Goal: Task Accomplishment & Management: Use online tool/utility

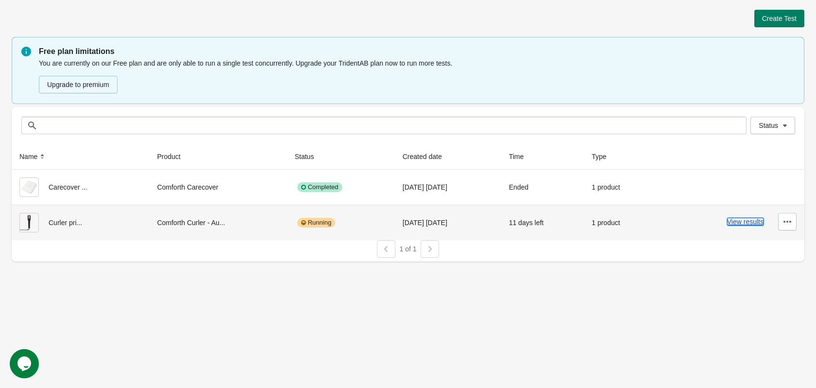
click at [743, 221] on button "View results" at bounding box center [745, 222] width 36 height 8
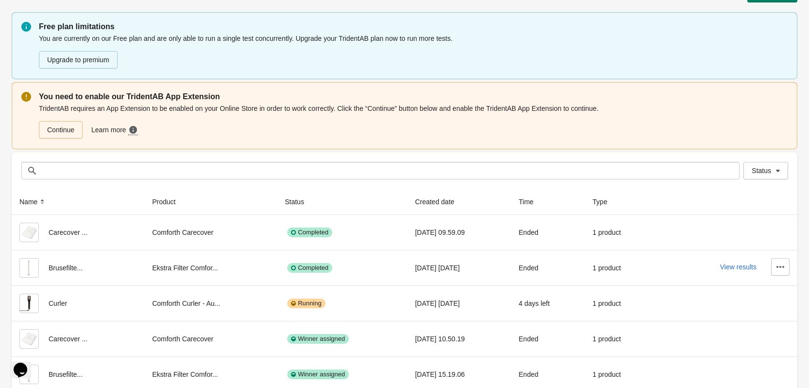
scroll to position [54, 0]
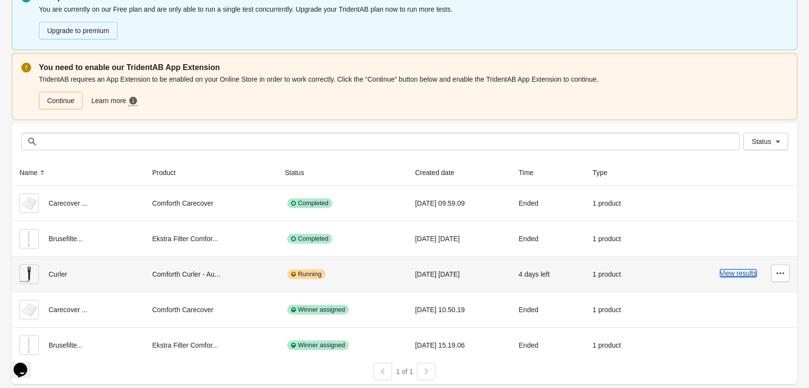
click at [740, 276] on button "View results" at bounding box center [738, 273] width 36 height 8
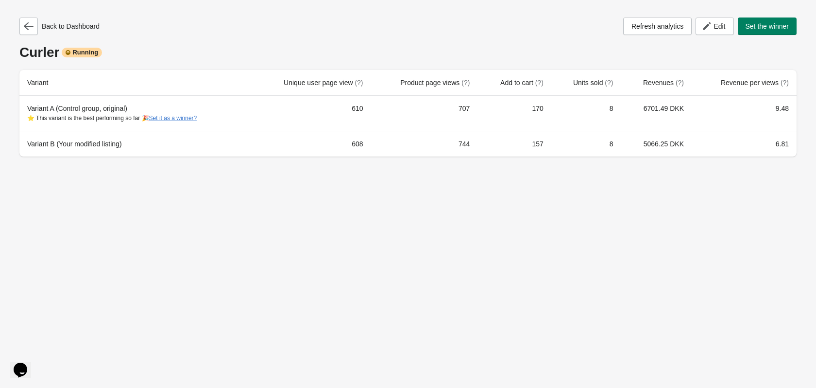
click at [489, 221] on div "Back to Dashboard Refresh analytics Edit Set the winner Curler Running Variant …" at bounding box center [408, 194] width 816 height 388
click at [641, 203] on div "Back to Dashboard Refresh analytics Edit Set the winner Curler Running Variant …" at bounding box center [408, 194] width 816 height 388
click at [710, 29] on icon "button" at bounding box center [707, 26] width 10 height 10
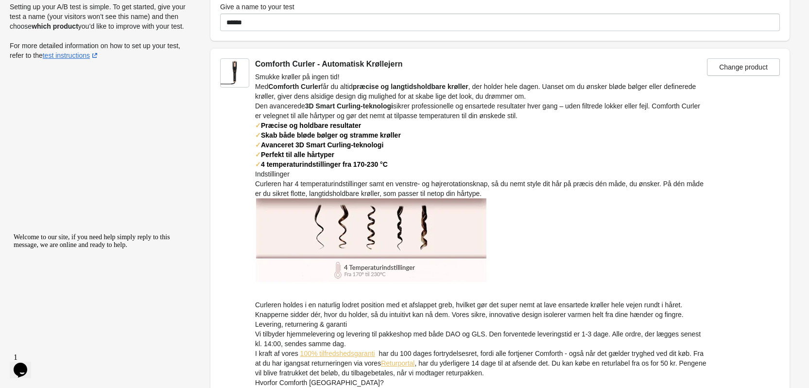
scroll to position [196, 0]
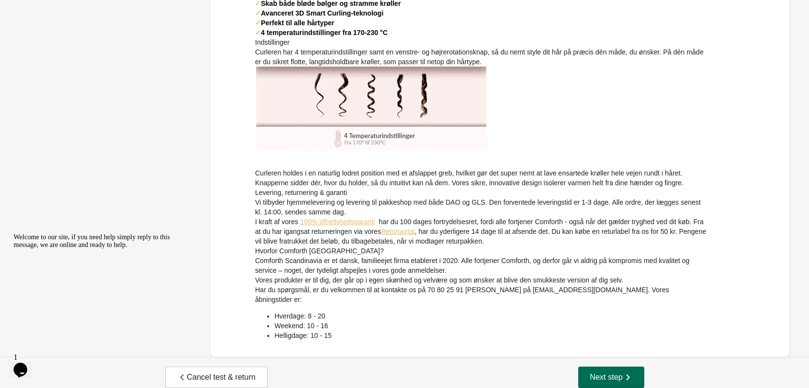
click at [592, 366] on button "Next step" at bounding box center [611, 376] width 66 height 21
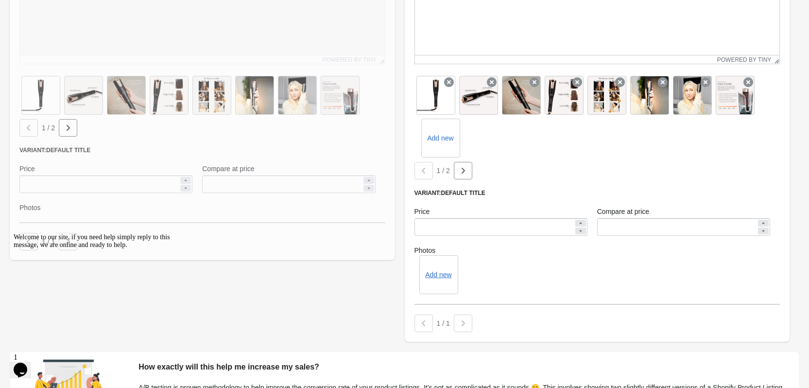
scroll to position [724, 0]
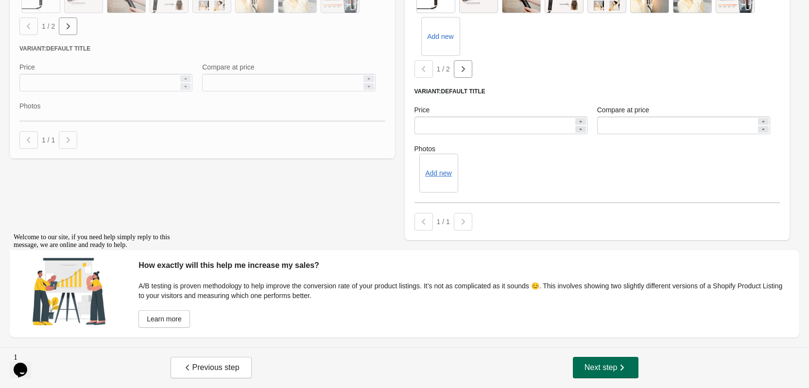
click at [609, 364] on span "Next step" at bounding box center [605, 367] width 43 height 10
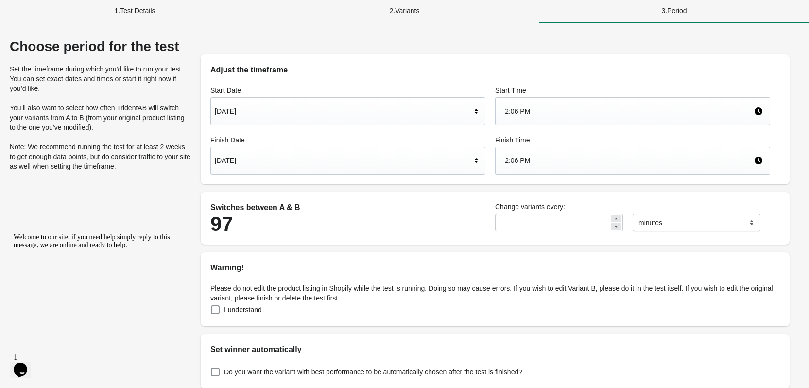
scroll to position [0, 0]
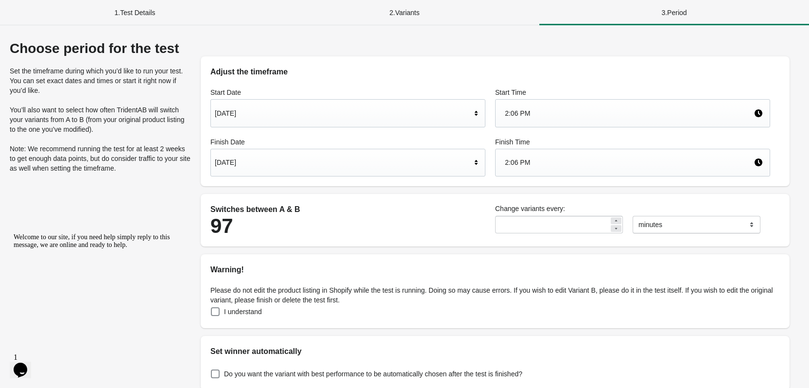
click at [406, 21] on div "2 . Variants" at bounding box center [405, 12] width 270 height 25
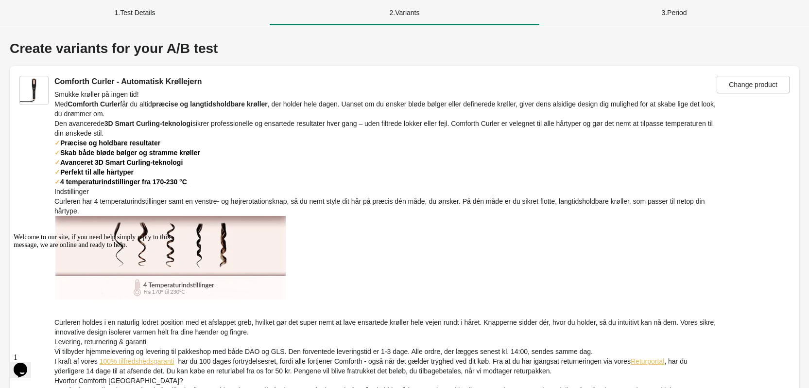
click at [153, 9] on div "1 . Test Details" at bounding box center [135, 12] width 270 height 25
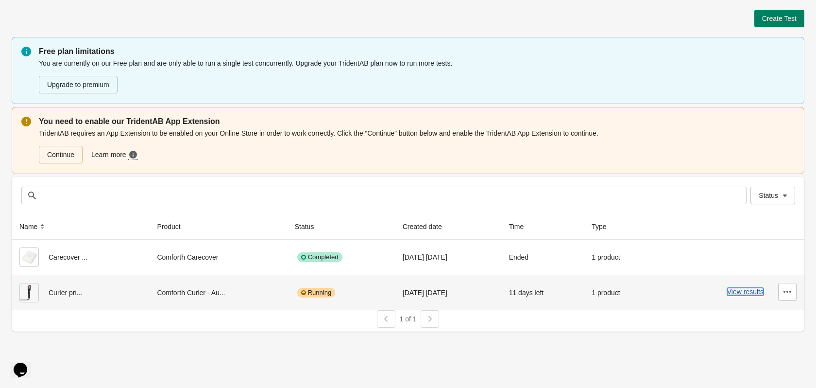
click at [749, 293] on button "View results" at bounding box center [745, 291] width 36 height 8
